Goal: Find contact information: Find contact information

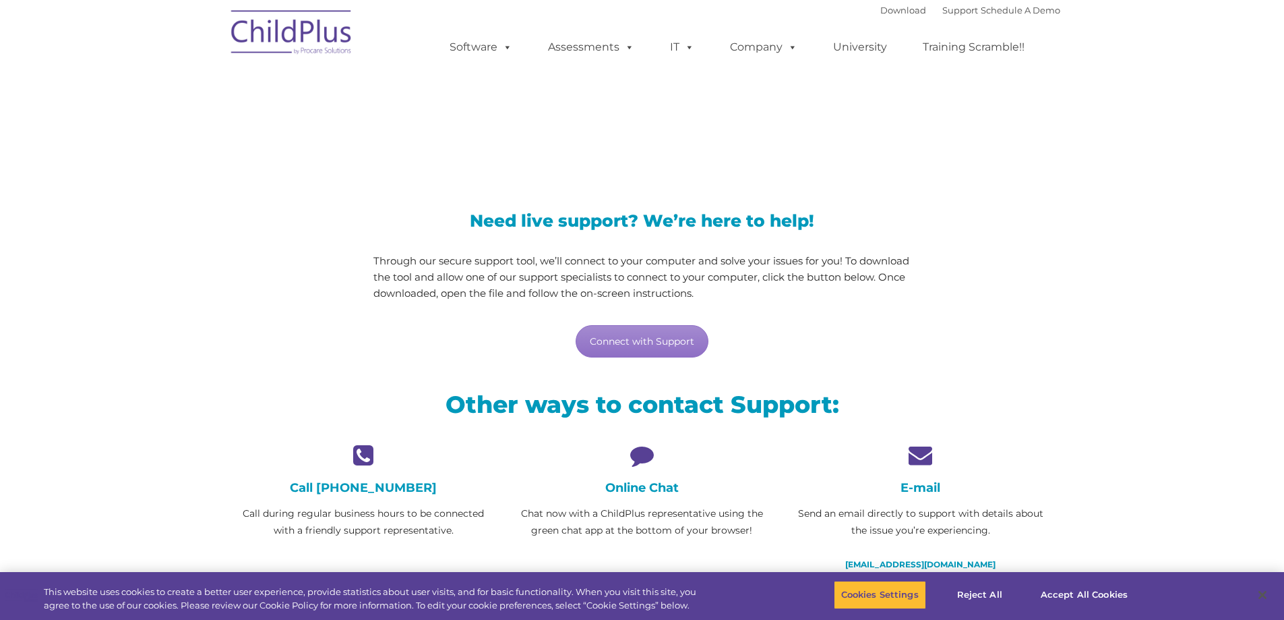
click at [642, 463] on icon at bounding box center [642, 455] width 258 height 24
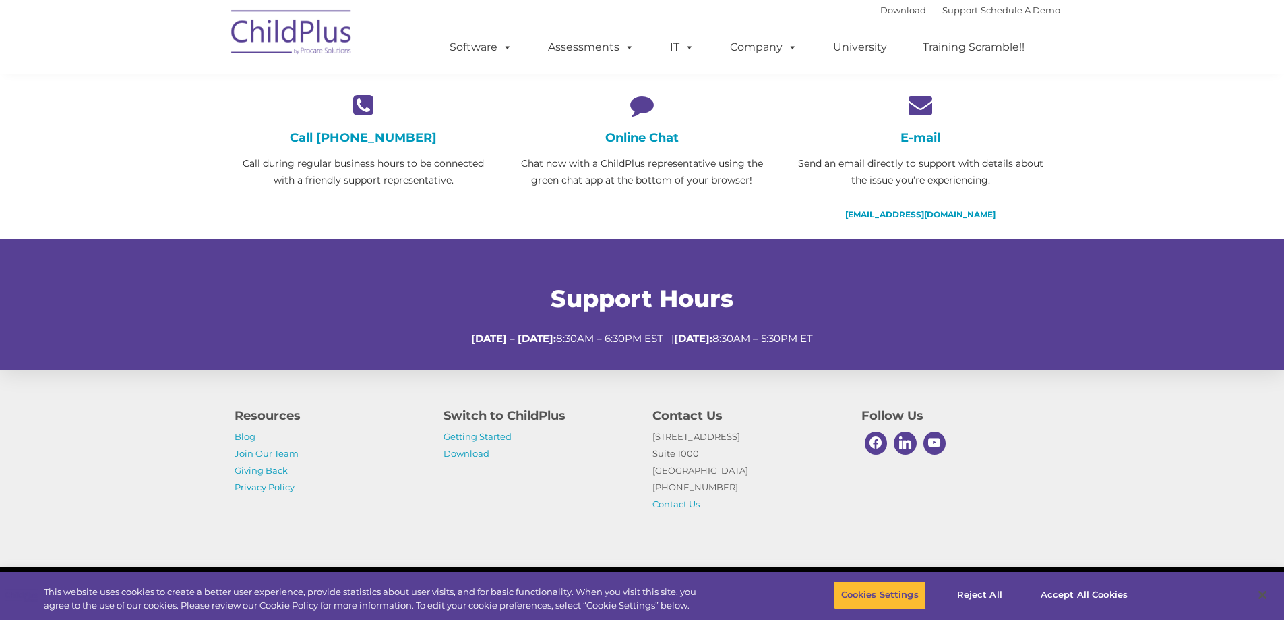
scroll to position [388, 0]
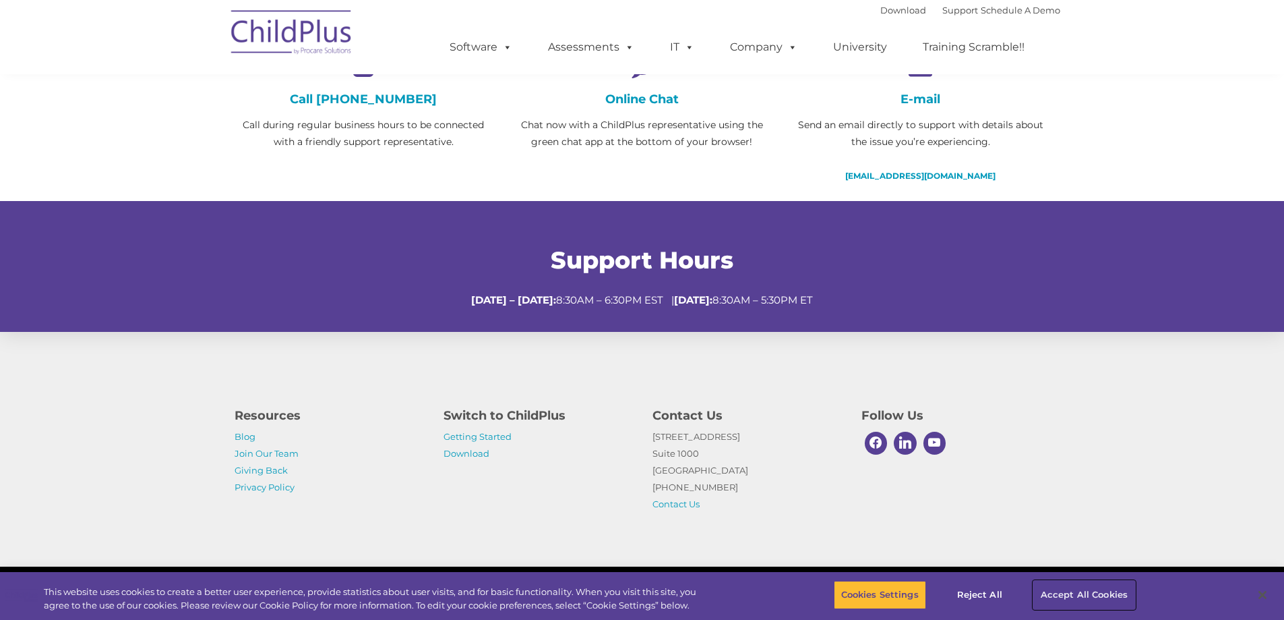
click at [1077, 595] on button "Accept All Cookies" at bounding box center [1085, 595] width 102 height 28
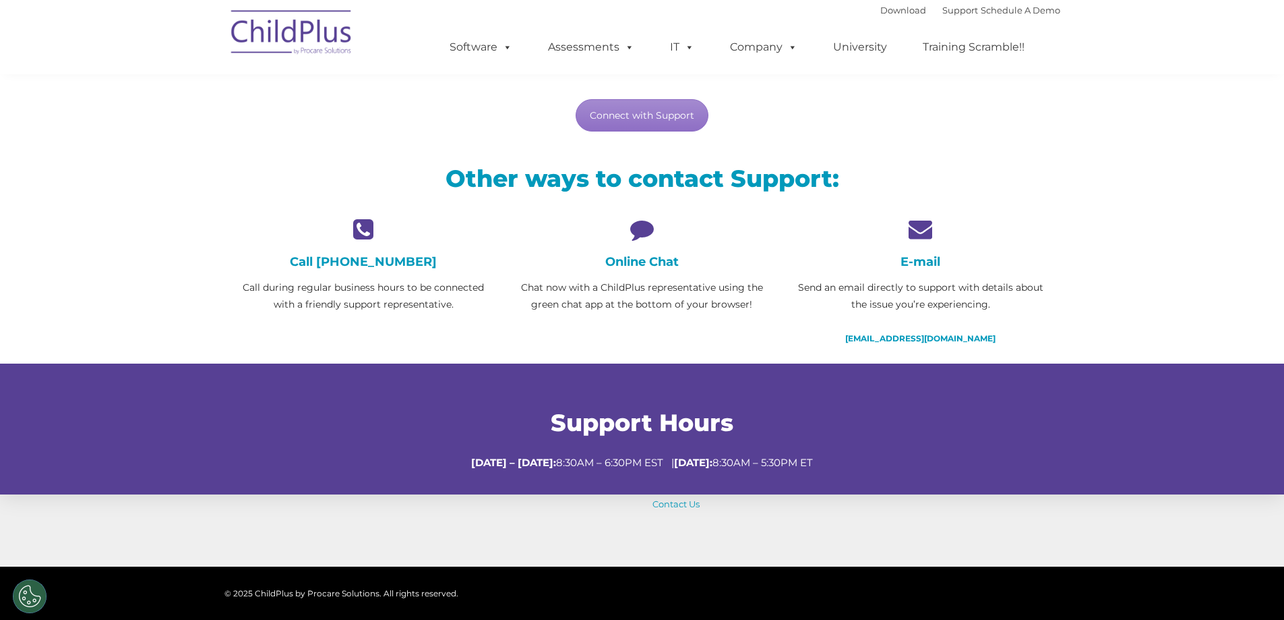
scroll to position [0, 0]
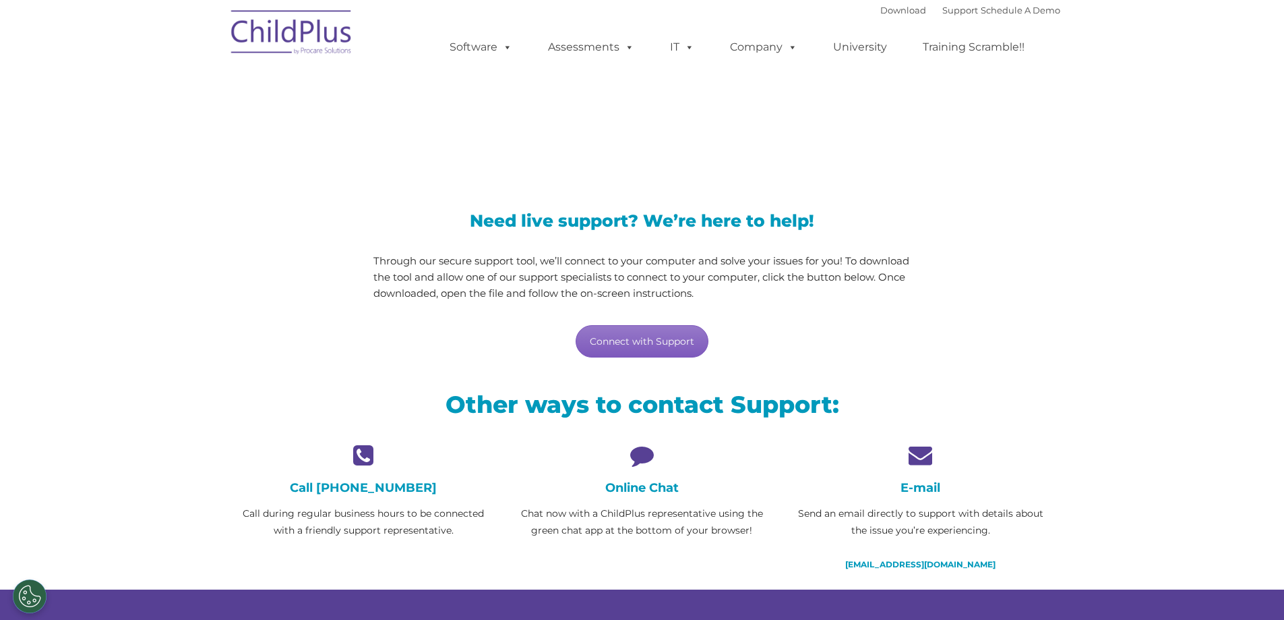
click at [649, 332] on link "Connect with Support" at bounding box center [642, 341] width 133 height 32
click at [620, 344] on link "Connect with Support" at bounding box center [642, 341] width 133 height 32
